Goal: Navigation & Orientation: Find specific page/section

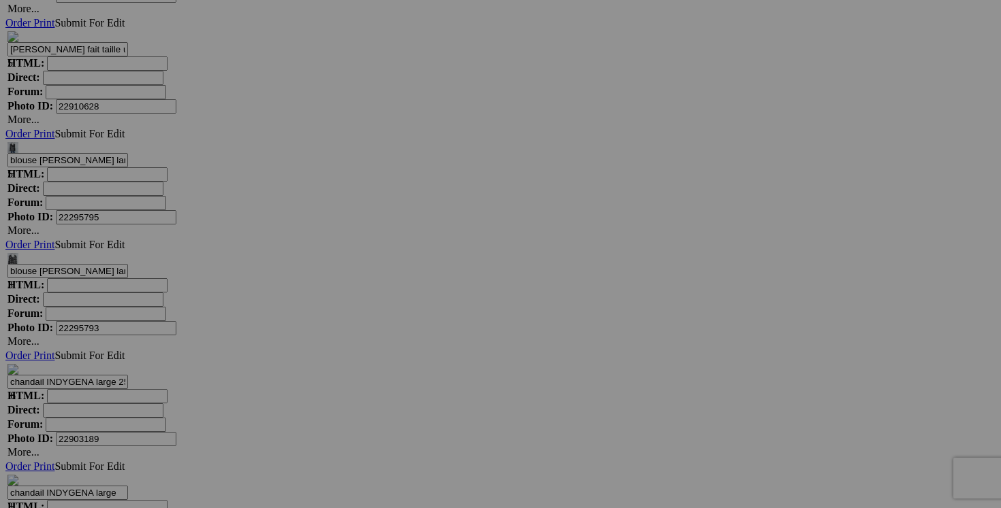
scroll to position [5664, 0]
